Goal: Information Seeking & Learning: Learn about a topic

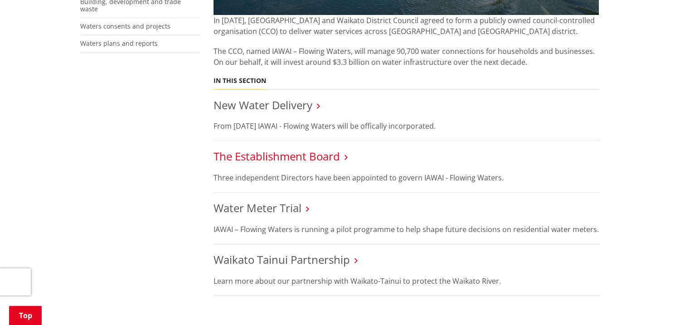
scroll to position [330, 0]
click at [278, 102] on link "New Water Delivery" at bounding box center [263, 104] width 99 height 15
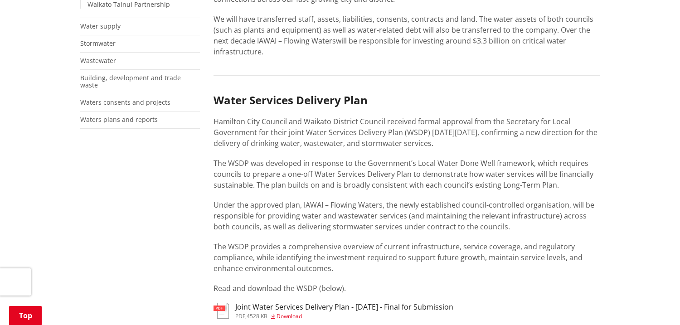
scroll to position [189, 0]
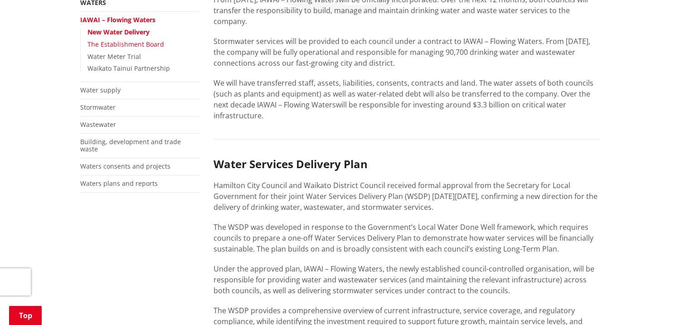
click at [117, 41] on link "The Establishment Board" at bounding box center [126, 44] width 77 height 9
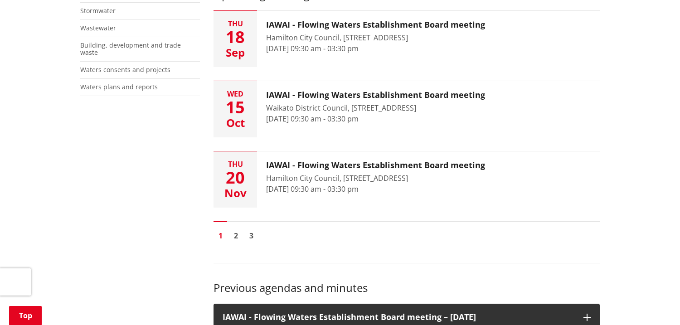
scroll to position [275, 0]
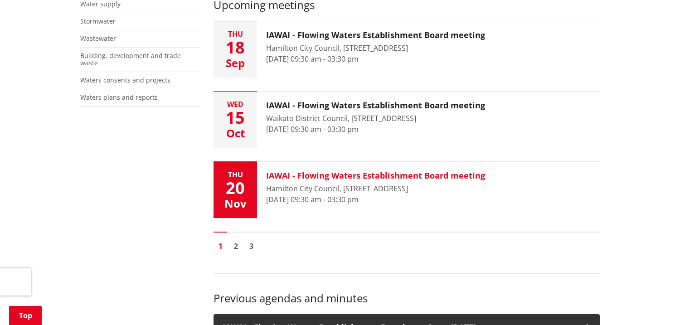
click at [342, 176] on h3 "IAWAI - Flowing Waters Establishment Board meeting" at bounding box center [375, 176] width 219 height 10
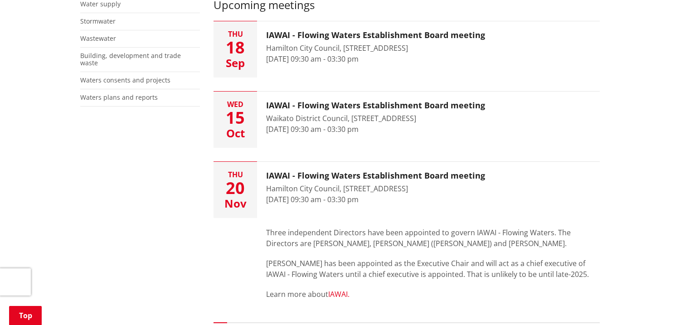
click at [342, 294] on link "IAWAI." at bounding box center [338, 294] width 21 height 10
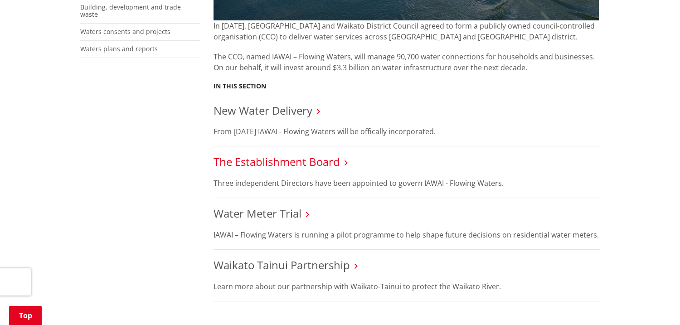
scroll to position [49, 0]
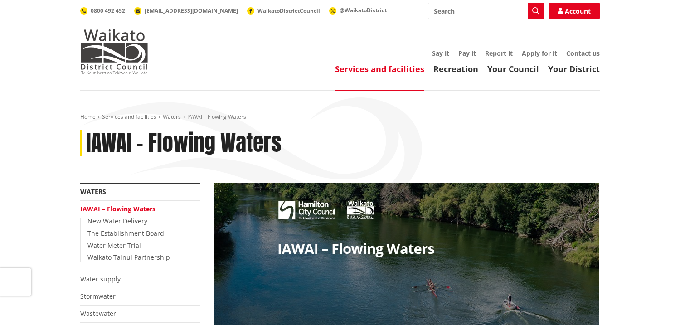
scroll to position [330, 0]
